Goal: Information Seeking & Learning: Understand process/instructions

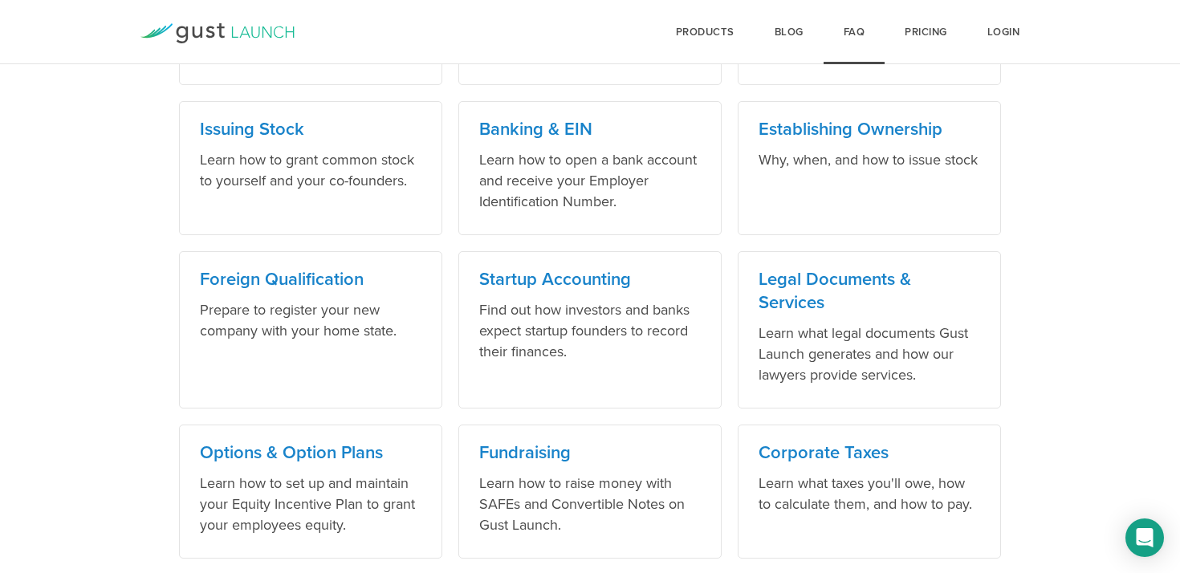
scroll to position [901, 0]
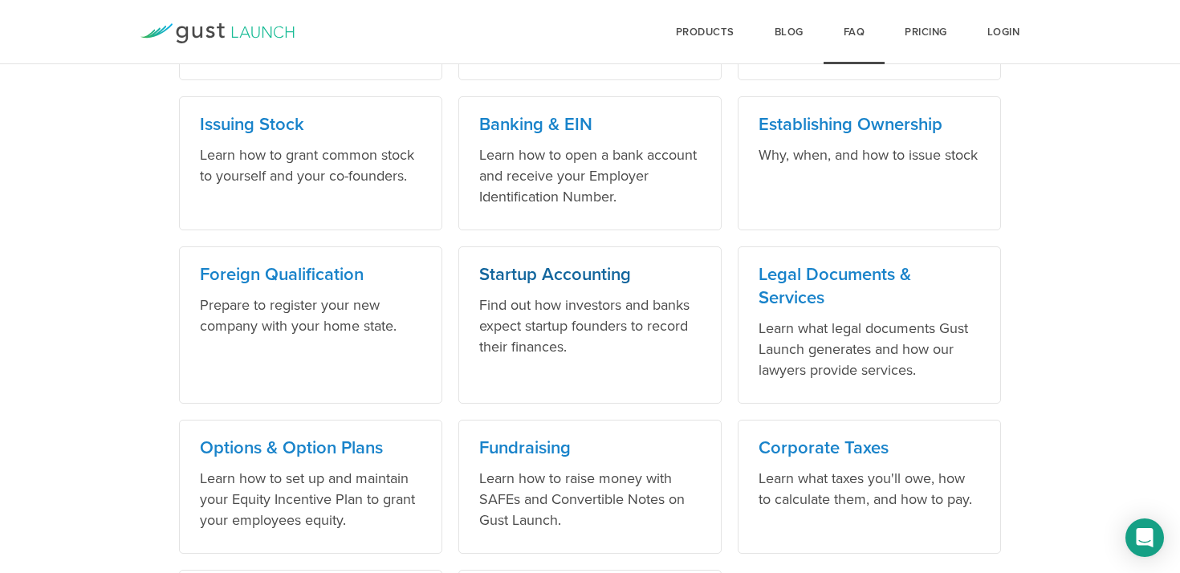
click at [568, 275] on h3 "Startup Accounting" at bounding box center [590, 274] width 222 height 23
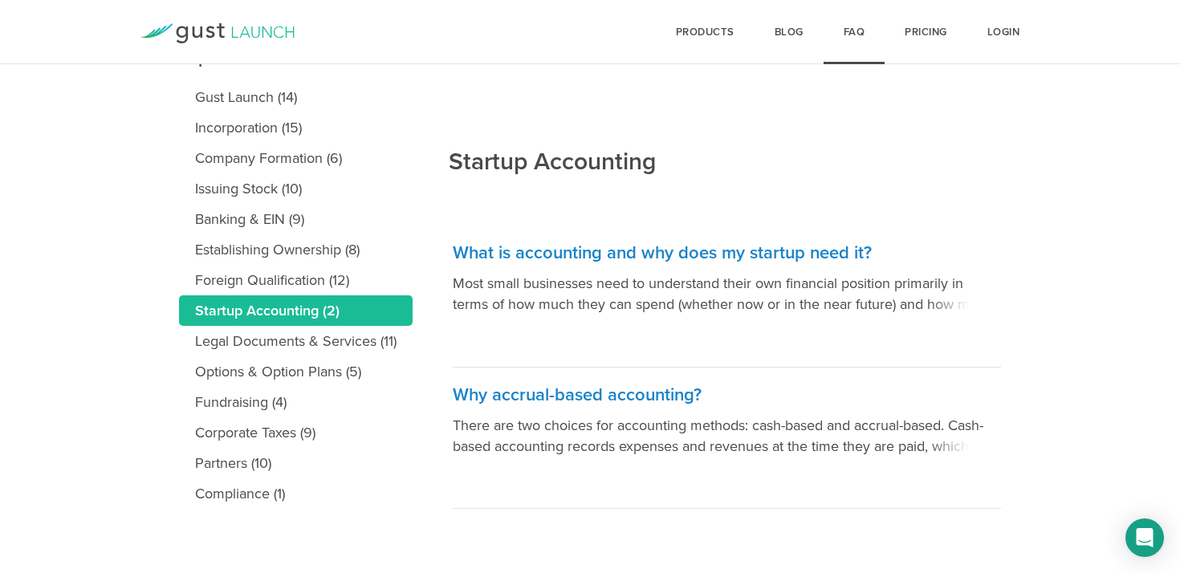
scroll to position [188, 0]
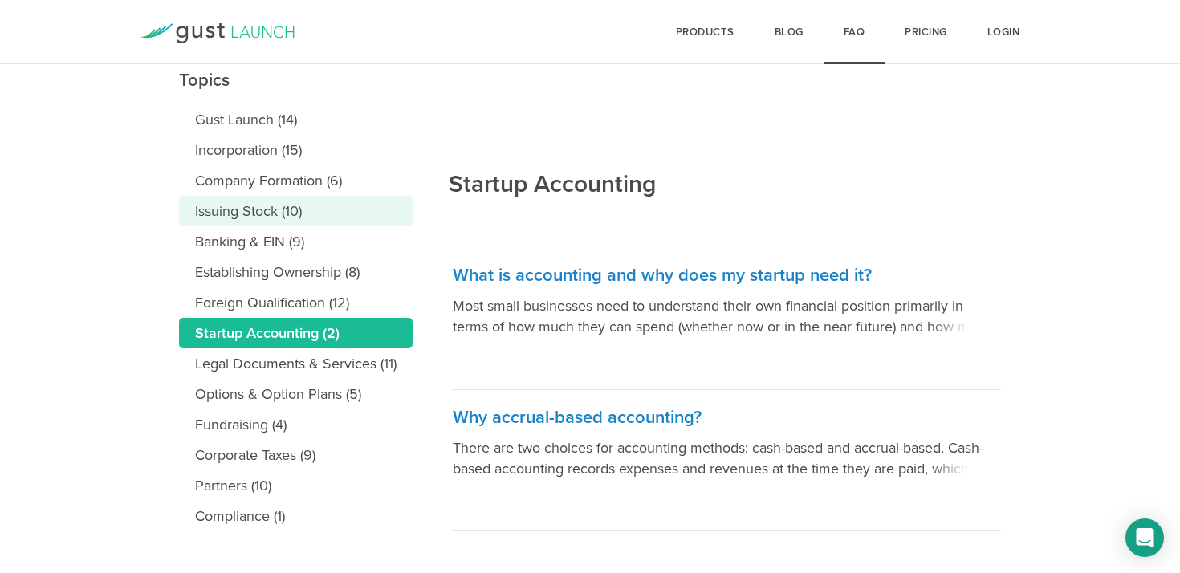
click at [264, 207] on link "Issuing Stock (10)" at bounding box center [296, 211] width 234 height 31
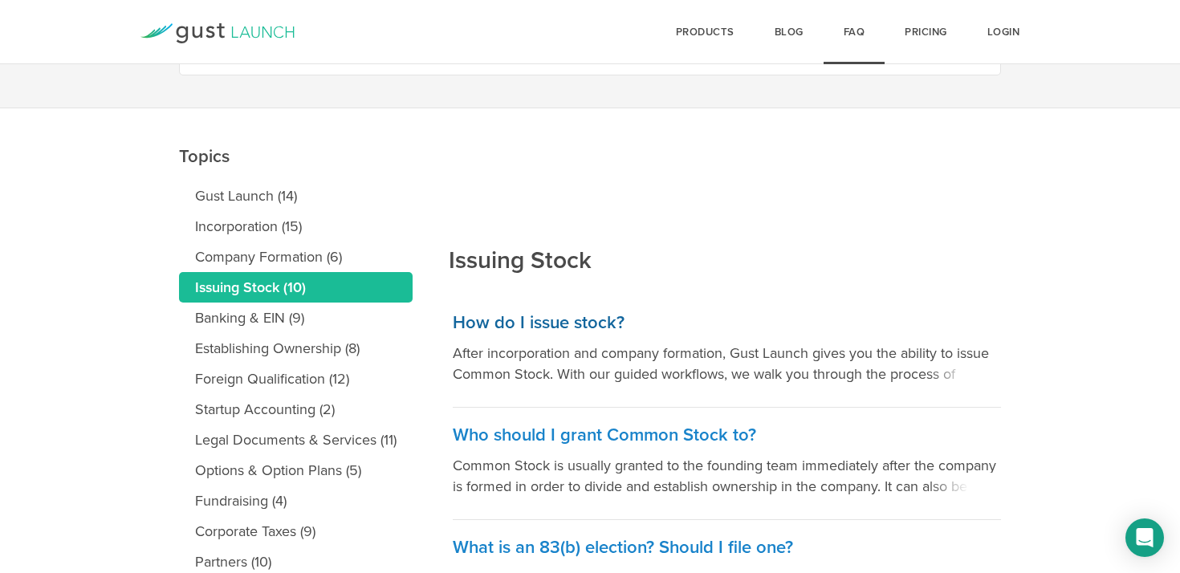
scroll to position [111, 0]
click at [556, 320] on h3 "How do I issue stock?" at bounding box center [727, 323] width 548 height 23
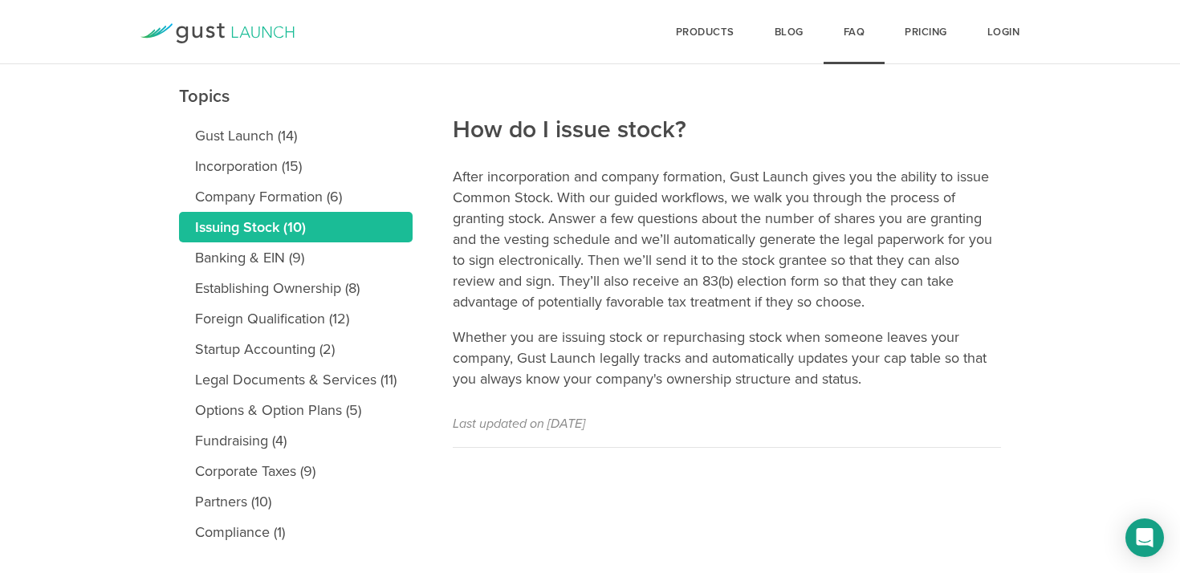
scroll to position [210, 0]
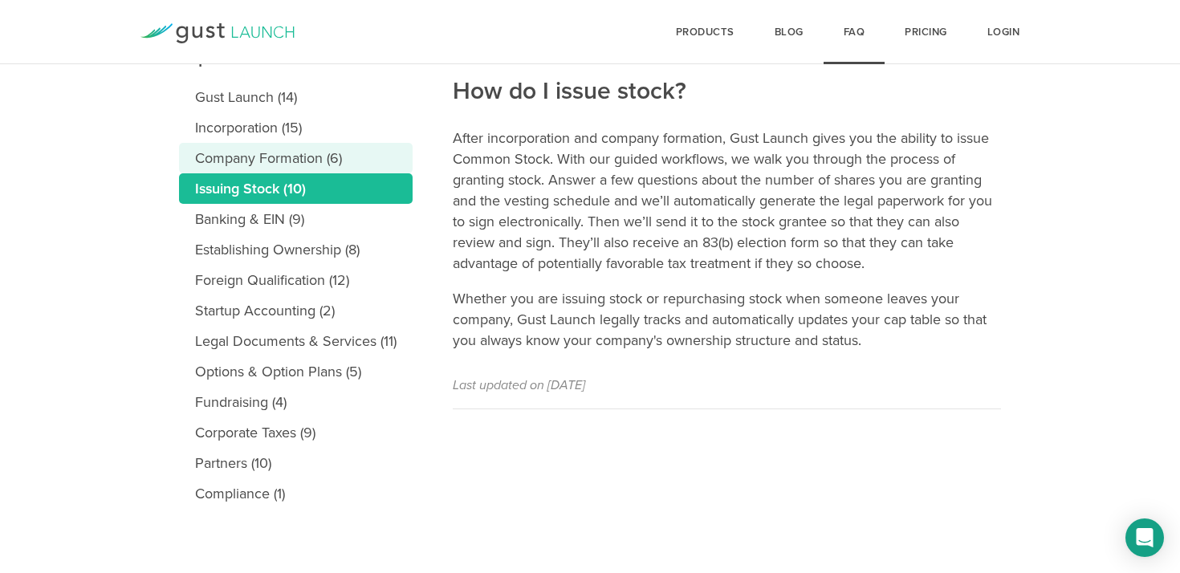
click at [298, 147] on link "Company Formation (6)" at bounding box center [296, 158] width 234 height 31
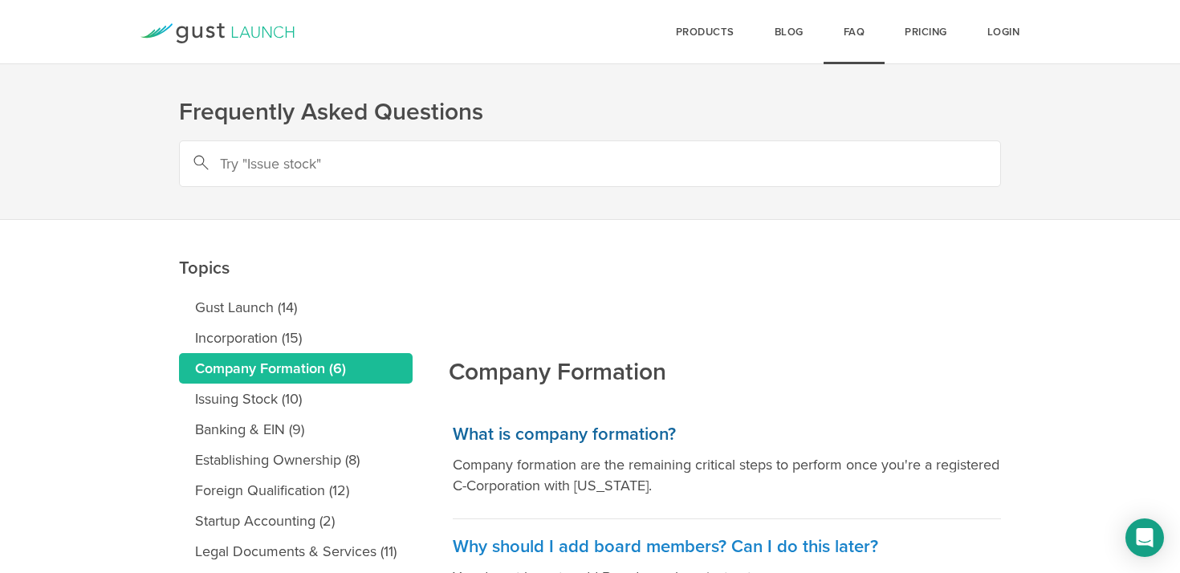
scroll to position [259, 0]
